Goal: Information Seeking & Learning: Learn about a topic

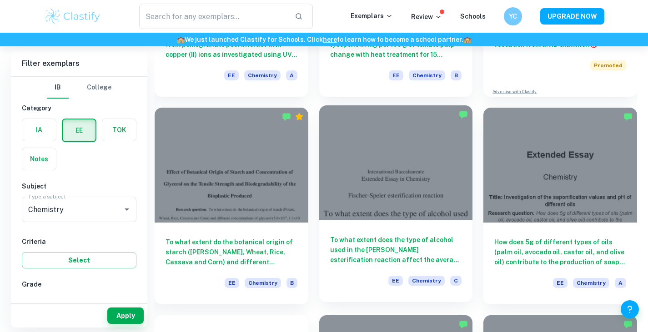
scroll to position [216, 0]
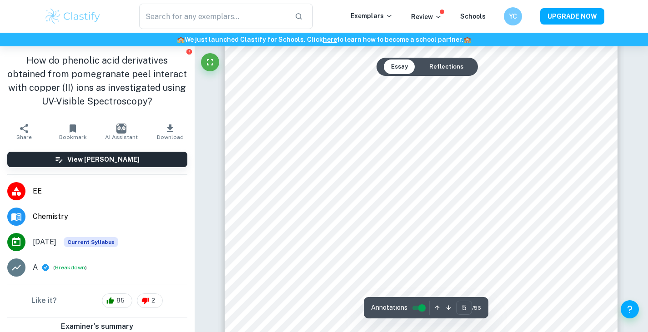
scroll to position [2392, 0]
type input "4"
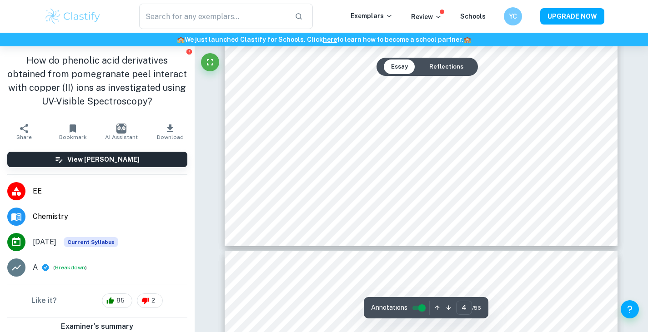
scroll to position [2170, 0]
click at [465, 309] on input "4" at bounding box center [464, 308] width 16 height 14
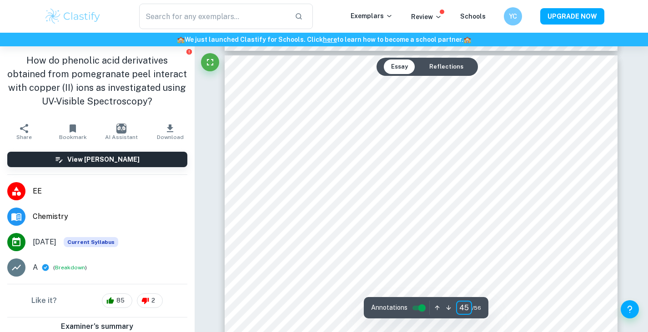
scroll to position [0, 0]
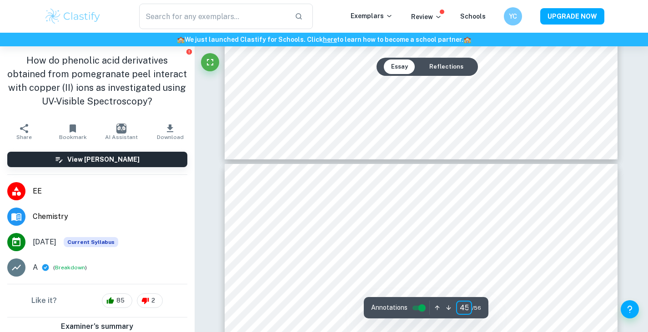
type input "46"
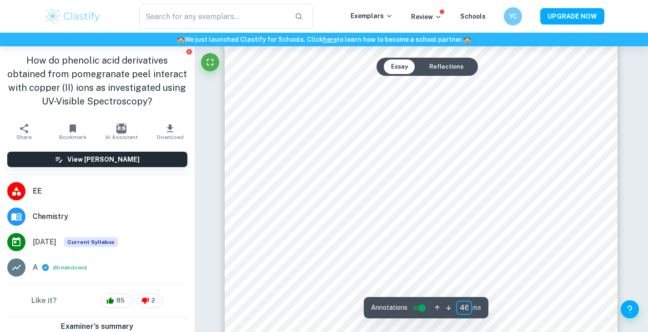
scroll to position [25555, 0]
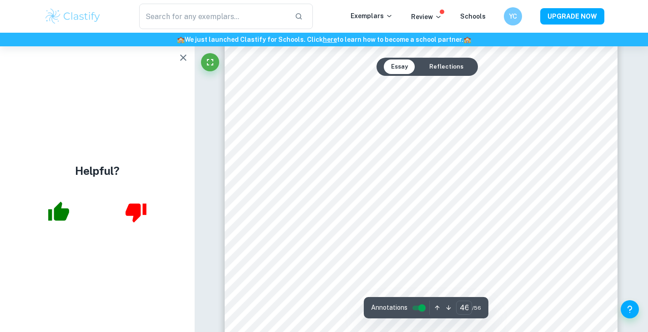
click at [179, 67] on div "Helpful?" at bounding box center [97, 189] width 195 height 286
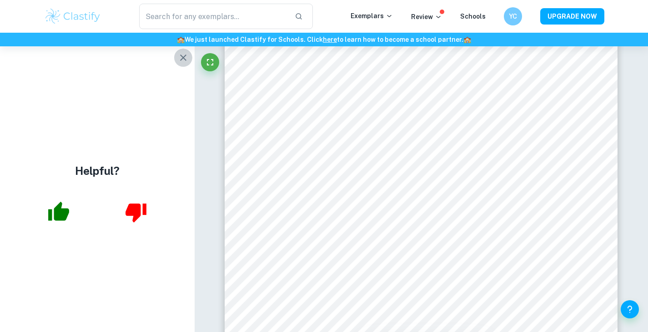
click at [180, 63] on button "button" at bounding box center [183, 58] width 18 height 18
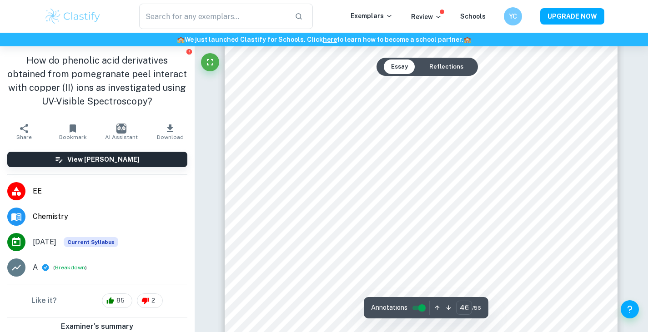
scroll to position [25490, 0]
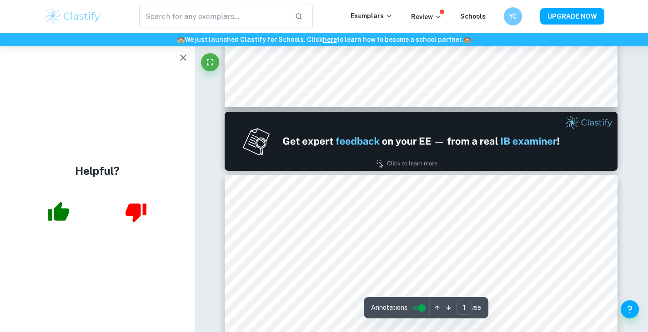
type input "2"
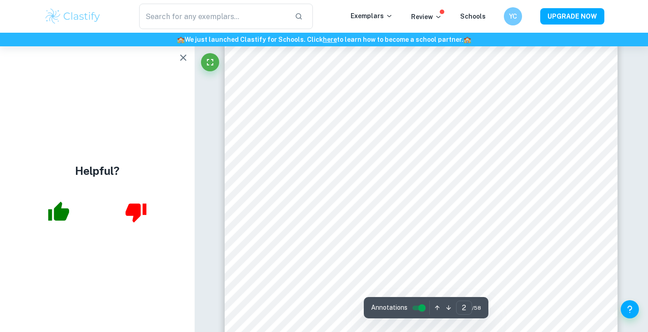
scroll to position [764, 0]
click at [464, 311] on input "2" at bounding box center [464, 308] width 16 height 14
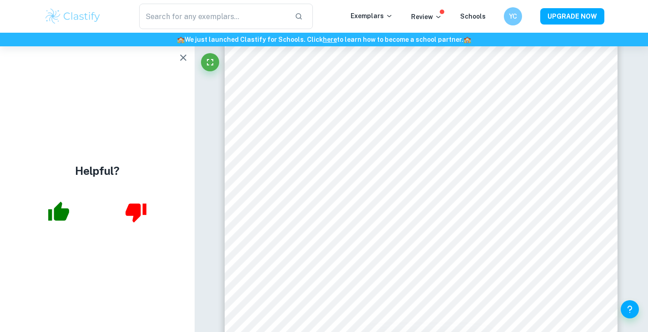
scroll to position [0, 0]
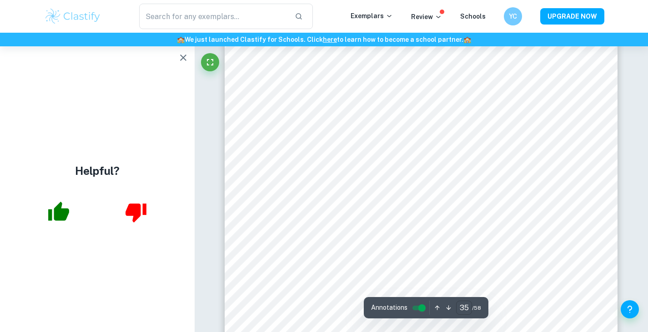
click at [462, 309] on input "35" at bounding box center [464, 308] width 16 height 14
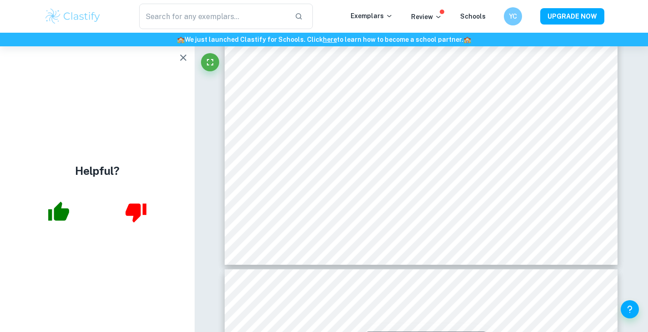
type input "38"
